Goal: Transaction & Acquisition: Purchase product/service

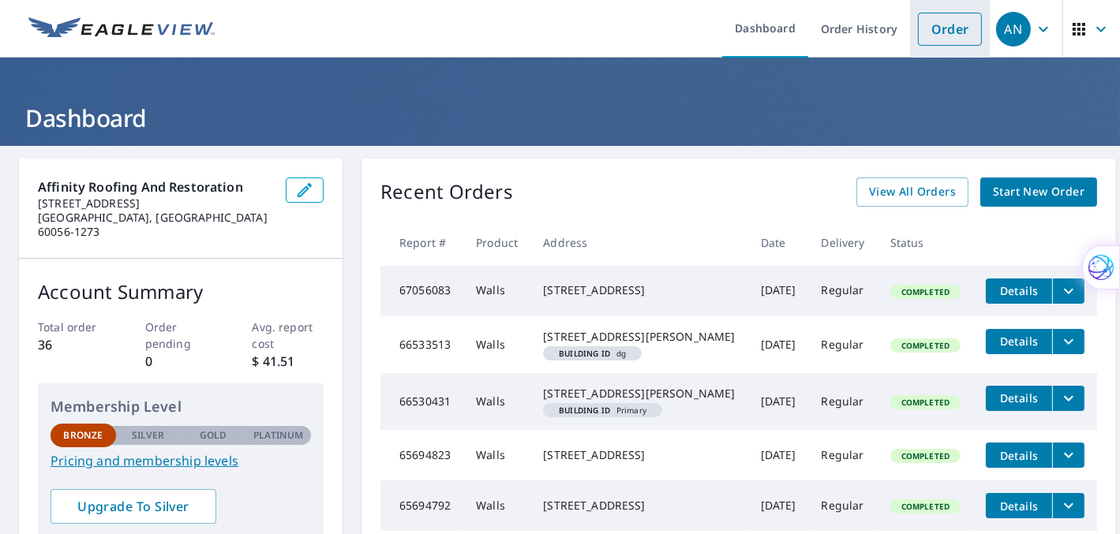
click at [939, 21] on link "Order" at bounding box center [950, 29] width 64 height 33
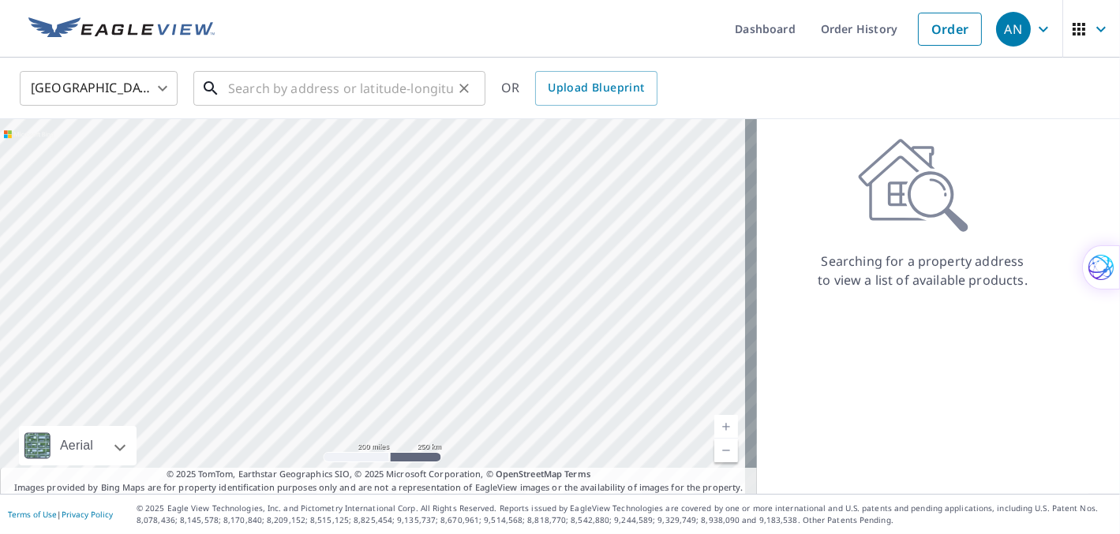
click at [259, 99] on input "text" at bounding box center [340, 88] width 225 height 44
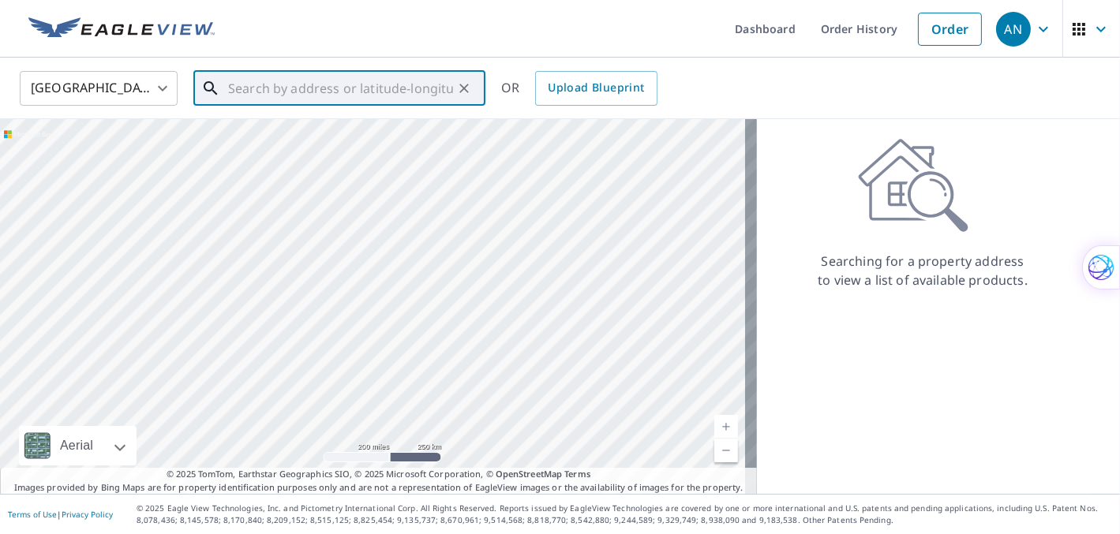
paste input "[STREET_ADDRESS]"
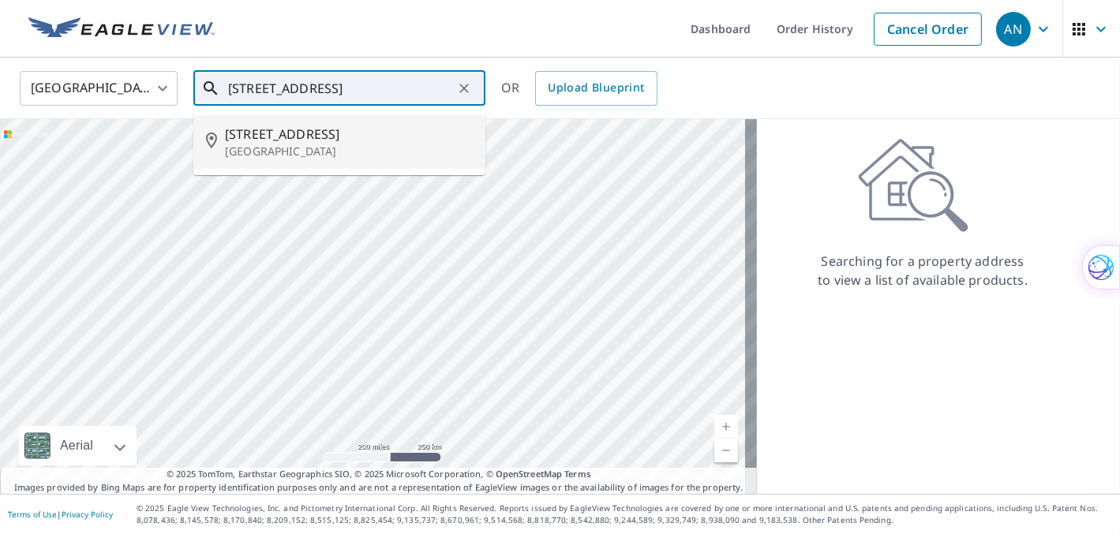
click at [266, 138] on span "[STREET_ADDRESS]" at bounding box center [349, 134] width 248 height 19
type input "[STREET_ADDRESS]"
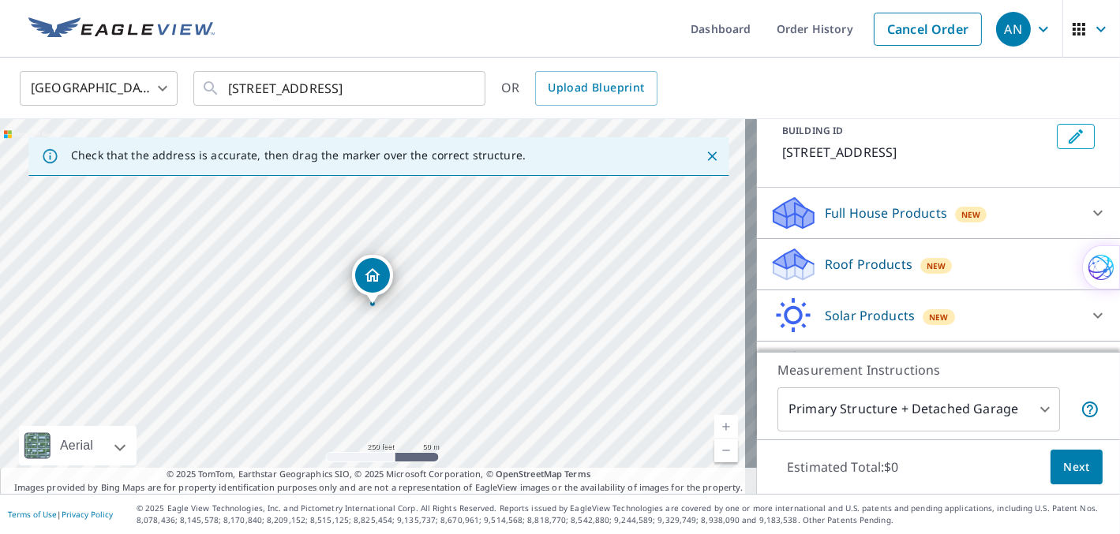
scroll to position [134, 0]
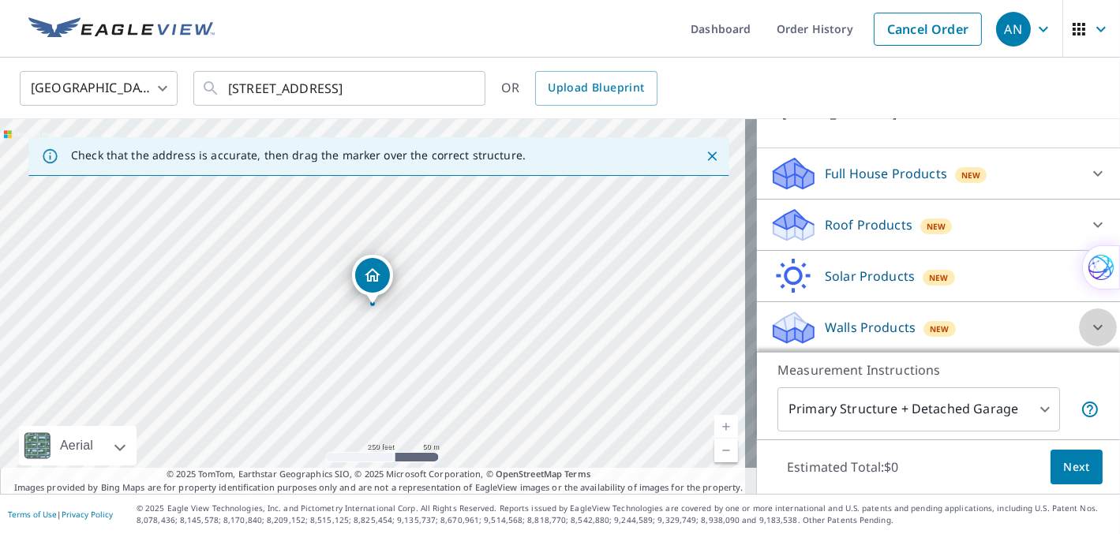
click at [1088, 324] on icon at bounding box center [1097, 327] width 19 height 19
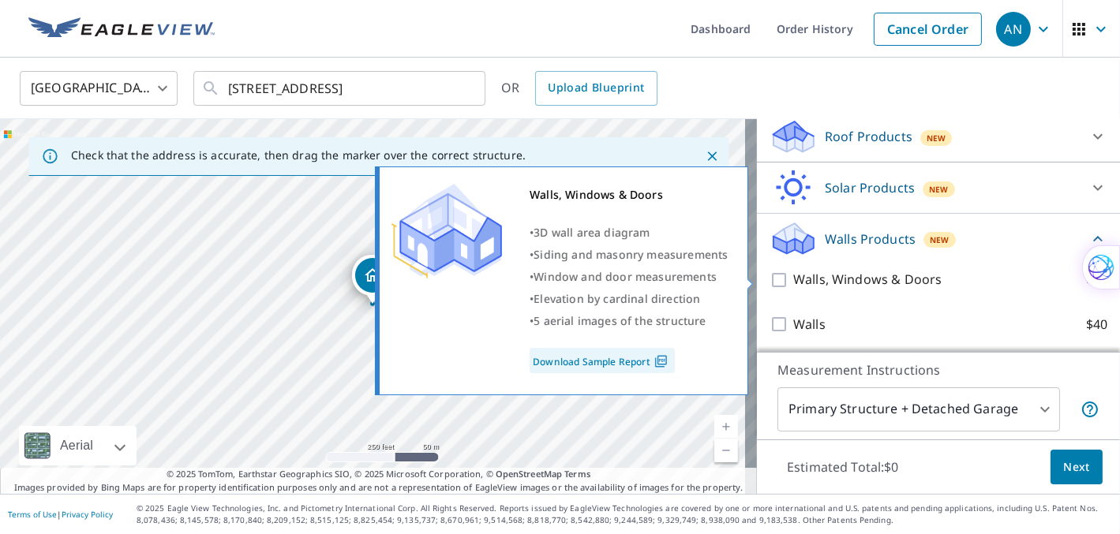
scroll to position [223, 0]
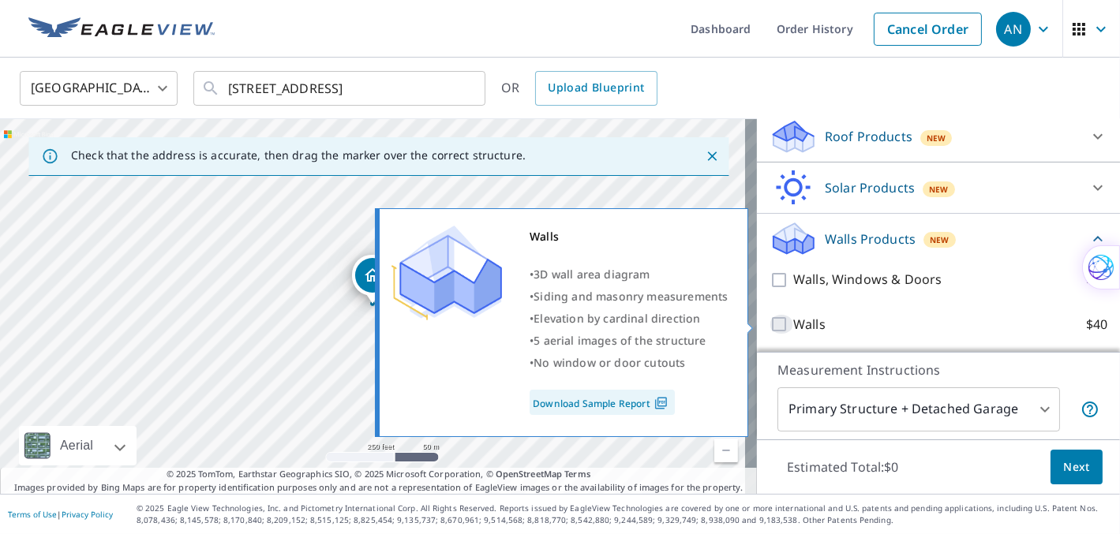
click at [775, 322] on input "Walls $40" at bounding box center [782, 324] width 24 height 19
checkbox input "true"
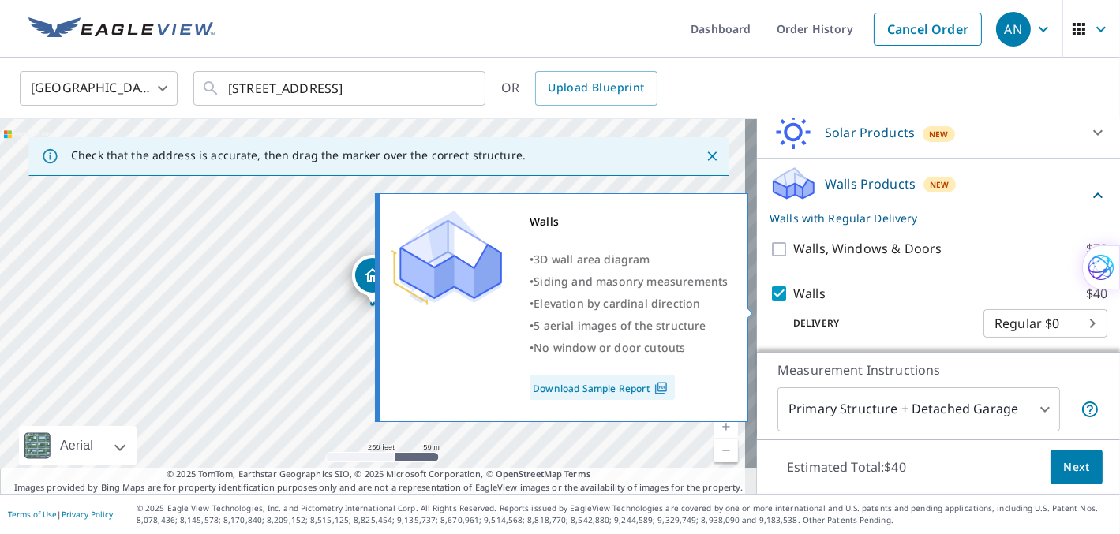
scroll to position [282, 0]
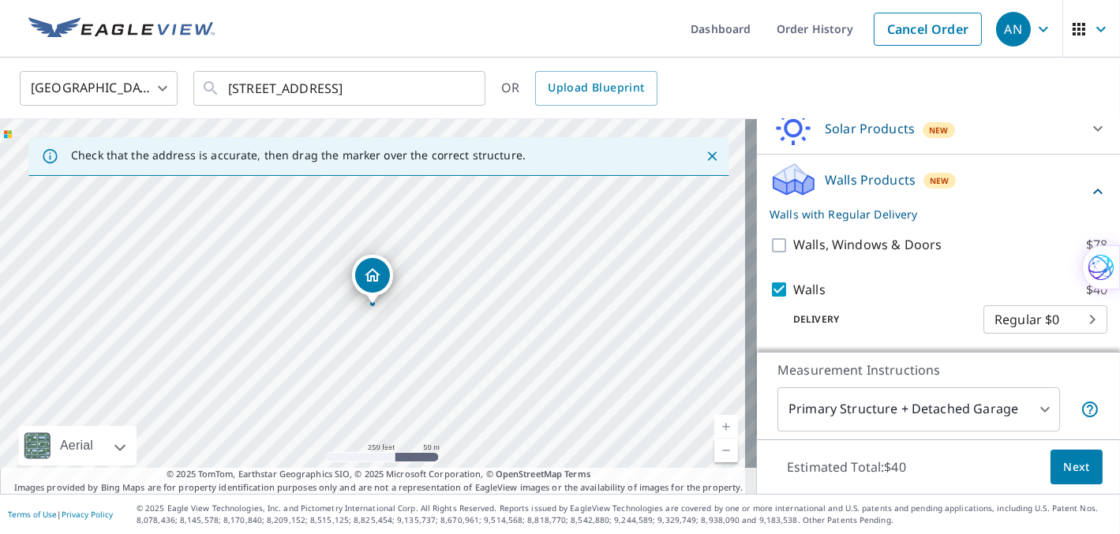
click at [1073, 473] on span "Next" at bounding box center [1076, 468] width 27 height 20
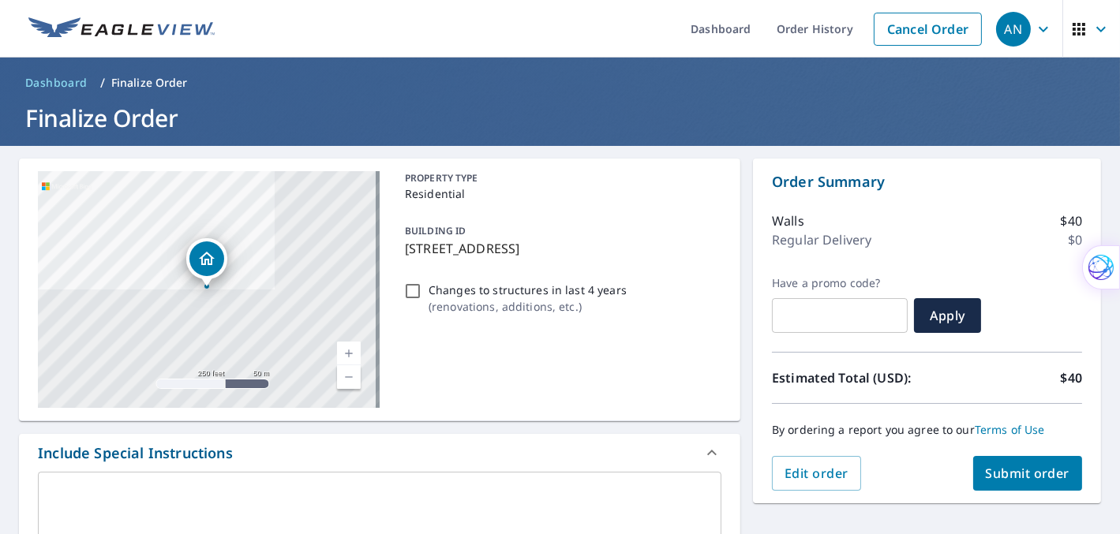
click at [1017, 475] on span "Submit order" at bounding box center [1028, 473] width 84 height 17
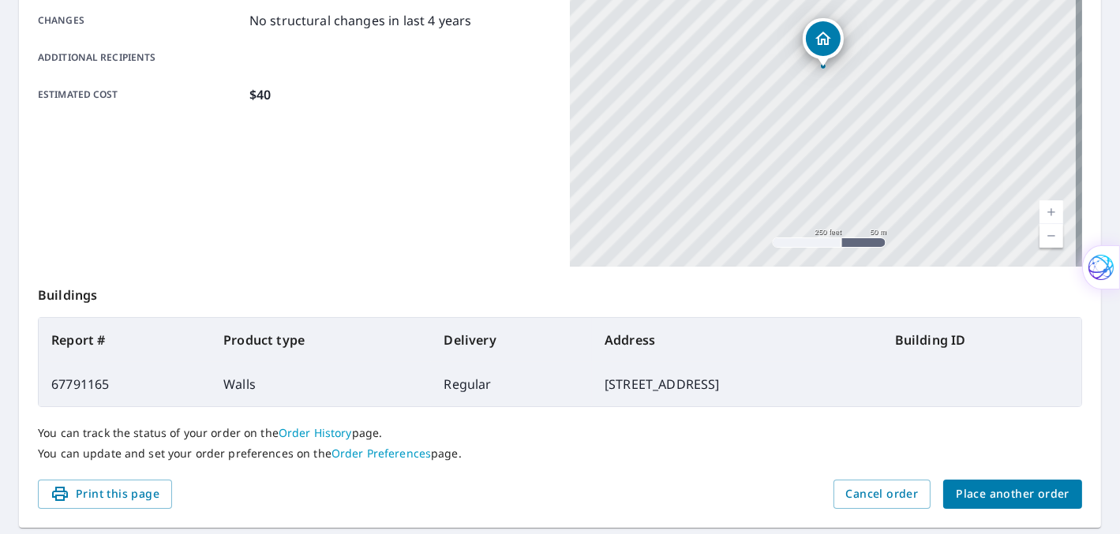
scroll to position [393, 0]
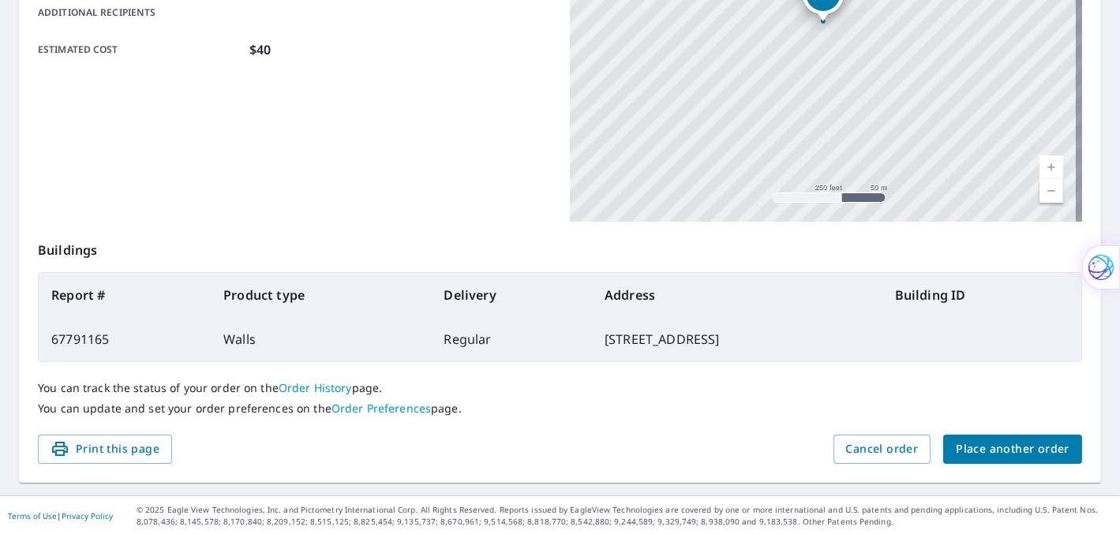
click at [395, 406] on link "Order Preferences" at bounding box center [380, 408] width 99 height 15
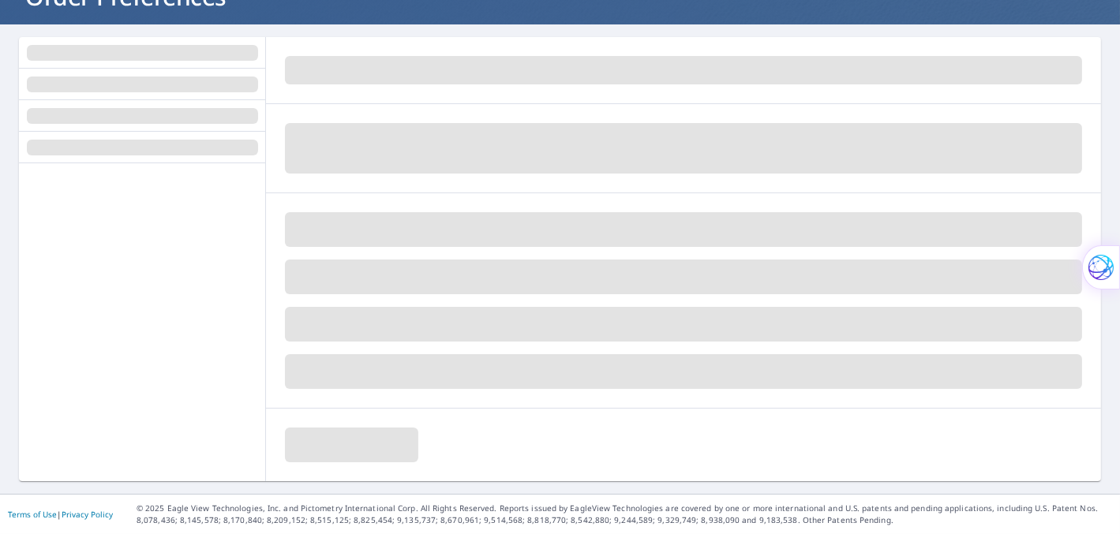
scroll to position [120, 0]
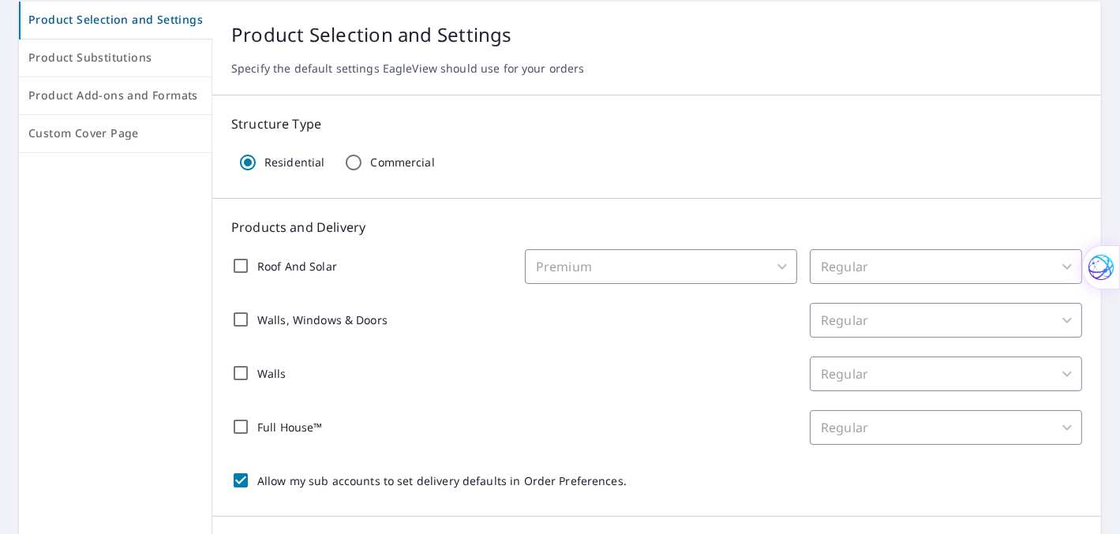
scroll to position [158, 0]
click at [236, 375] on input "Walls" at bounding box center [240, 372] width 33 height 33
checkbox input "true"
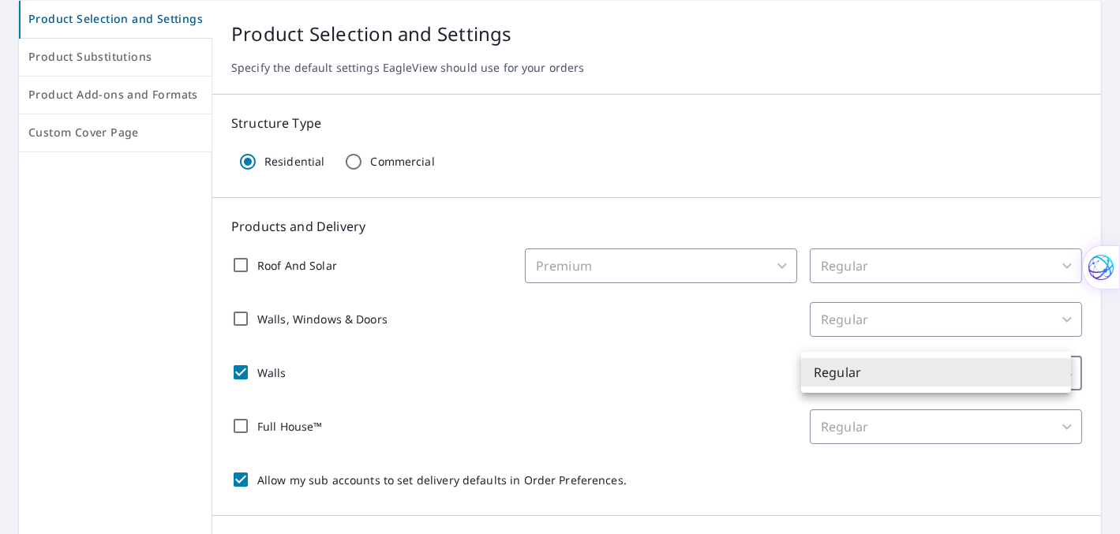
click at [888, 370] on body "AN AN Dashboard Order History Order AN Dashboard / Order Preferences / Product …" at bounding box center [560, 267] width 1120 height 534
click at [631, 373] on div at bounding box center [560, 267] width 1120 height 534
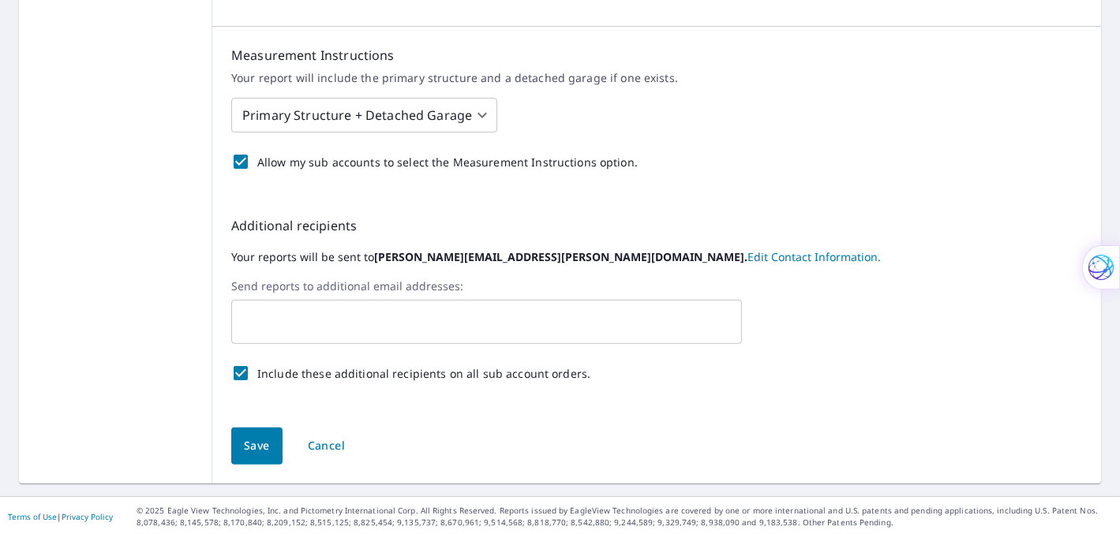
scroll to position [647, 0]
click at [311, 316] on input "text" at bounding box center [474, 322] width 473 height 30
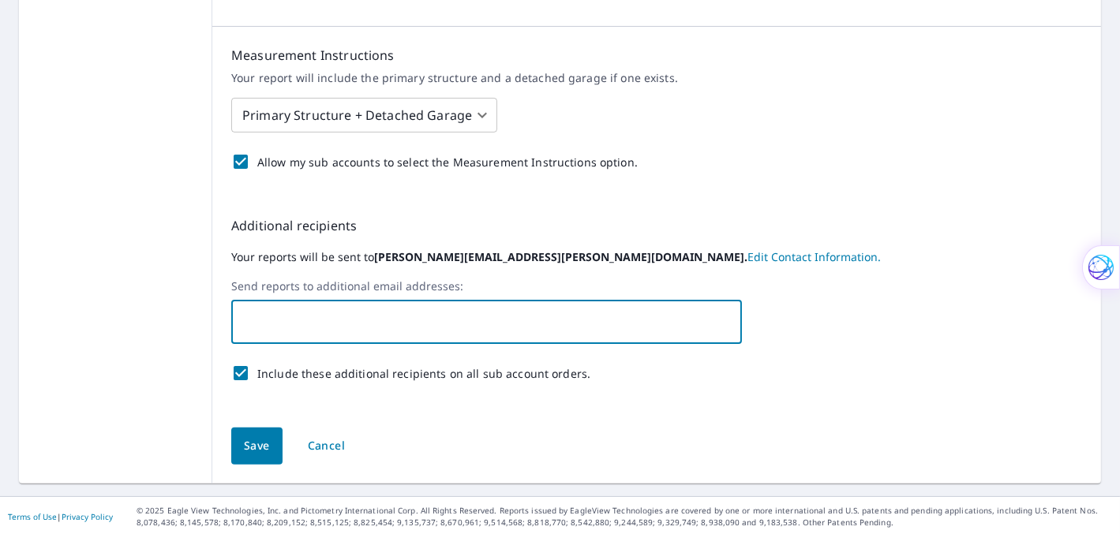
type input "[EMAIL_ADDRESS][DOMAIN_NAME]"
click at [252, 446] on span "Save" at bounding box center [257, 446] width 26 height 20
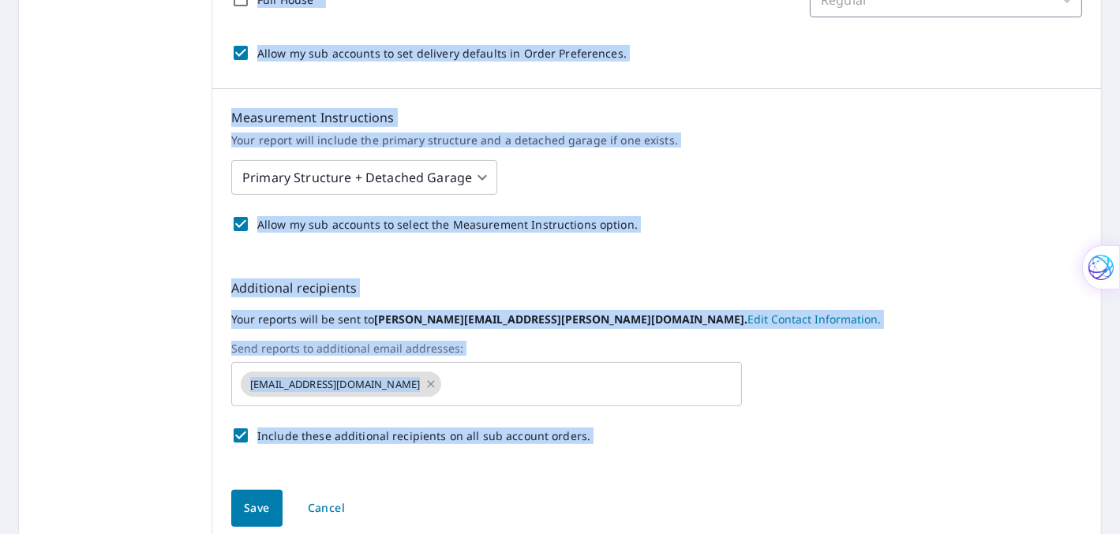
scroll to position [687, 0]
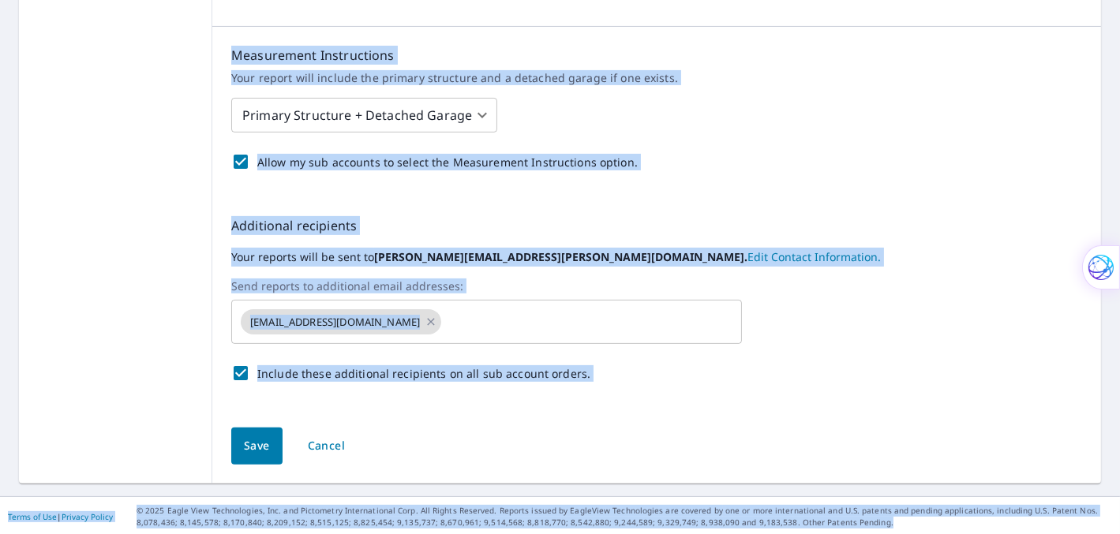
drag, startPoint x: 534, startPoint y: 317, endPoint x: 882, endPoint y: 534, distance: 409.1
click at [882, 534] on div "Dashboard Order History Order AN Dashboard / Order Preferences / Product Select…" at bounding box center [560, 267] width 1120 height 534
